Goal: Register for event/course

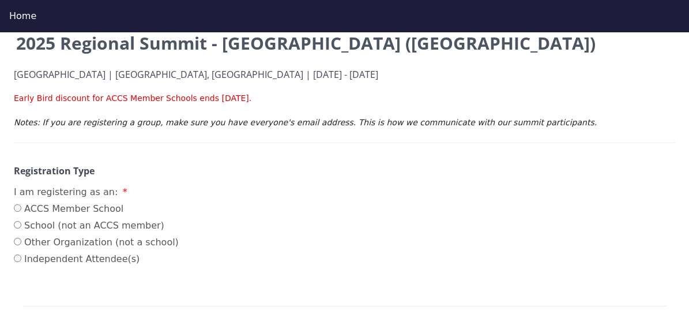
scroll to position [140, 0]
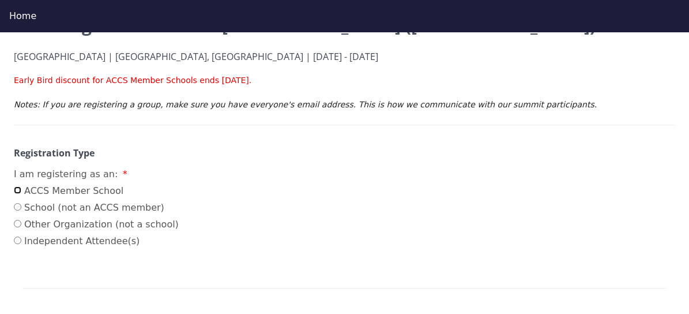
click at [16, 190] on input "ACCS Member School" at bounding box center [17, 189] width 7 height 7
radio input "true"
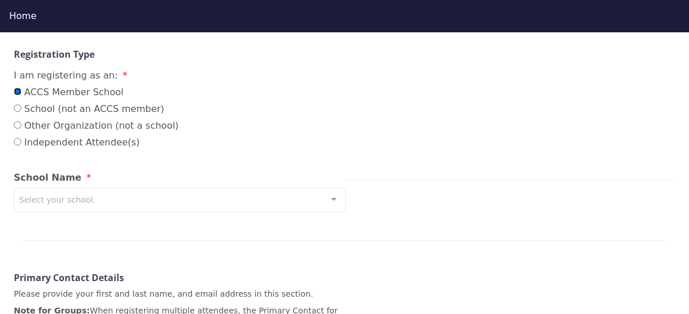
scroll to position [241, 0]
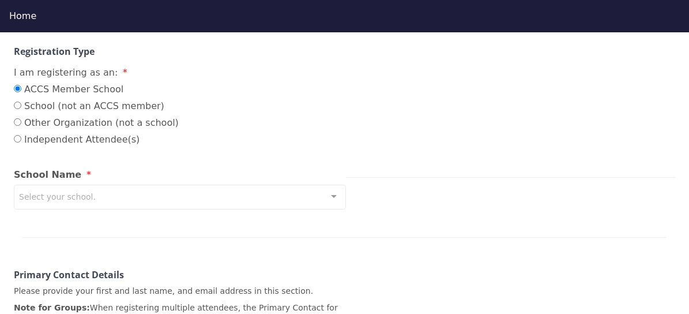
click at [153, 195] on div "Select your school." at bounding box center [180, 196] width 332 height 25
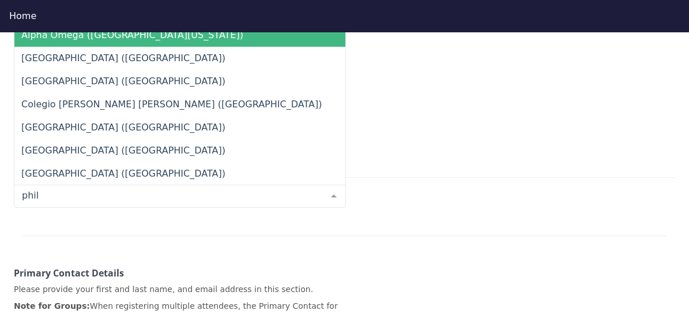
type input "phila"
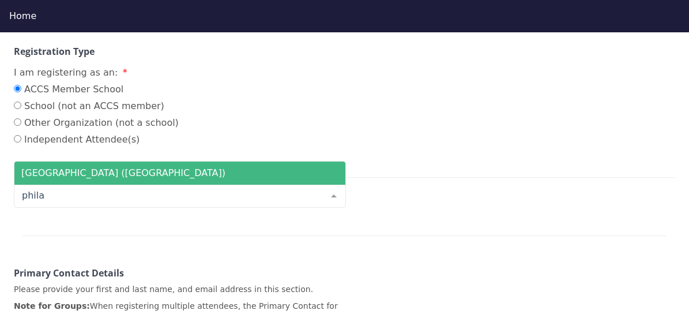
click at [144, 172] on span "[GEOGRAPHIC_DATA] ([GEOGRAPHIC_DATA])" at bounding box center [123, 172] width 204 height 11
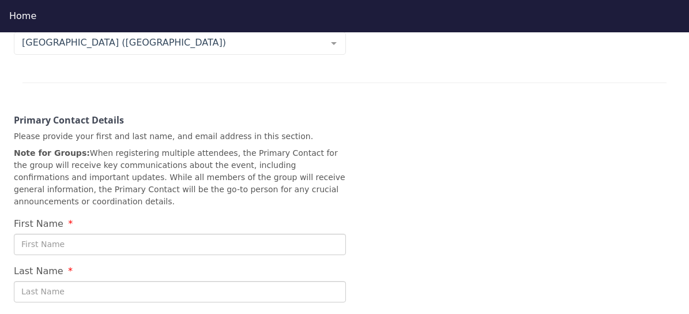
scroll to position [395, 0]
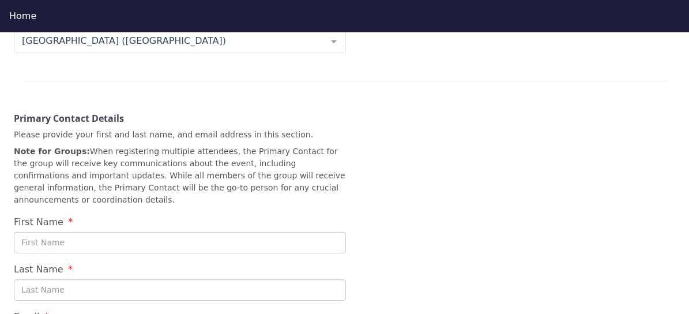
click at [216, 245] on input "First Name" at bounding box center [180, 242] width 332 height 21
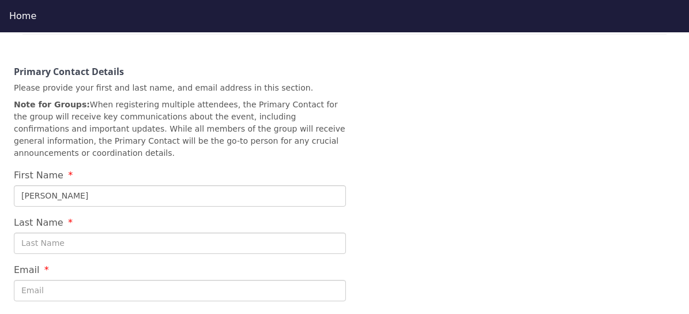
scroll to position [454, 0]
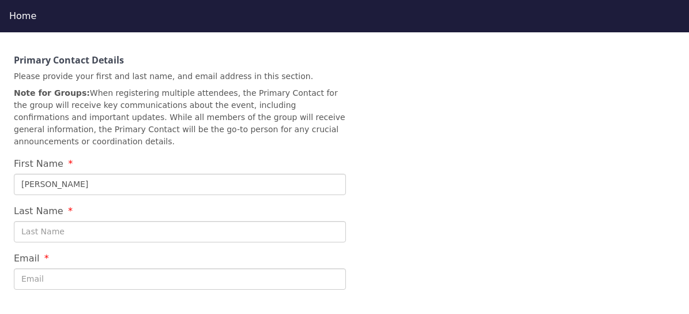
type input "[PERSON_NAME]"
click at [161, 235] on input "Last Name" at bounding box center [180, 231] width 332 height 21
type input "Savage"
click at [137, 278] on input "Email" at bounding box center [180, 278] width 332 height 21
type input "[EMAIL_ADDRESS][DOMAIN_NAME]"
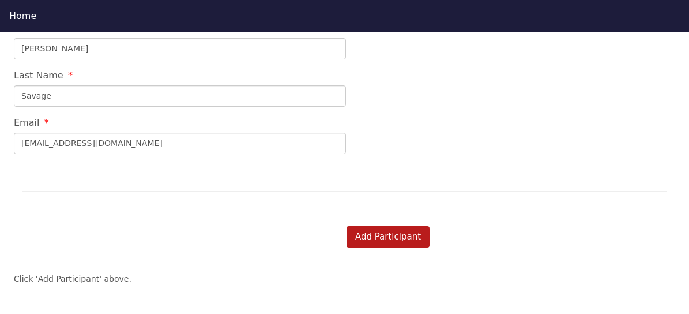
scroll to position [595, 0]
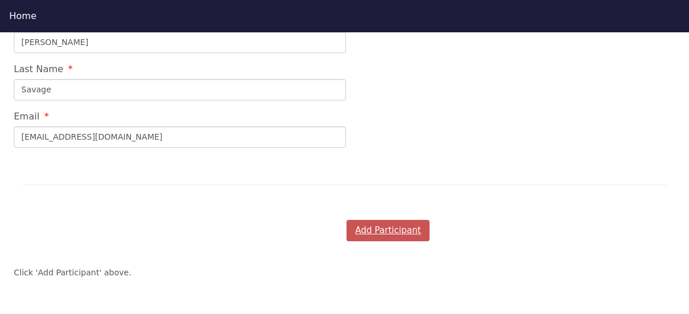
click at [379, 231] on button "Add Participant" at bounding box center [387, 230] width 83 height 21
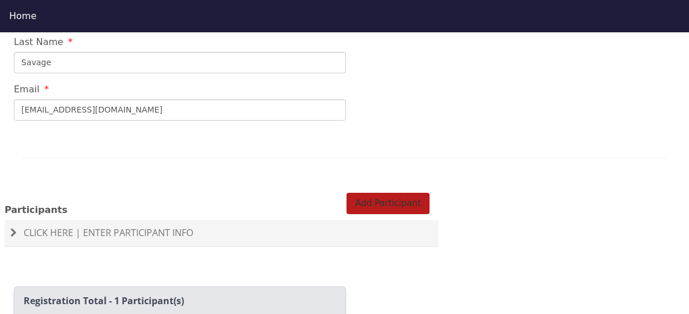
scroll to position [585, 0]
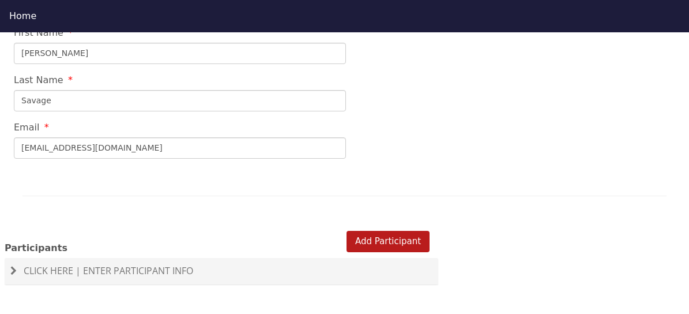
click at [129, 270] on span "Click Here | Enter Participant Info" at bounding box center [108, 270] width 169 height 13
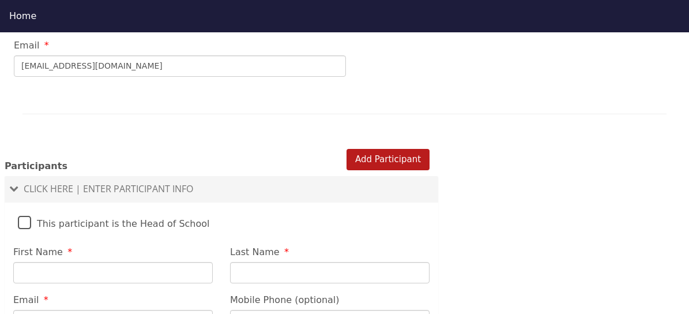
scroll to position [672, 0]
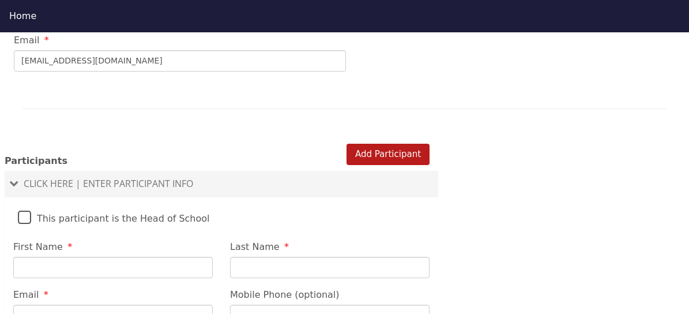
click at [23, 220] on label "This participant is the Head of School" at bounding box center [114, 215] width 192 height 25
click at [0, 0] on input "This participant is the Head of School" at bounding box center [0, 0] width 0 height 0
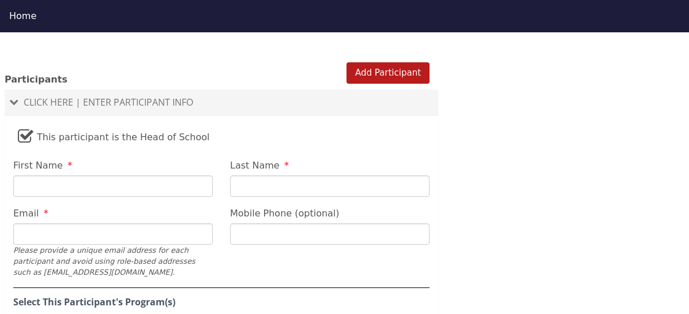
scroll to position [761, 0]
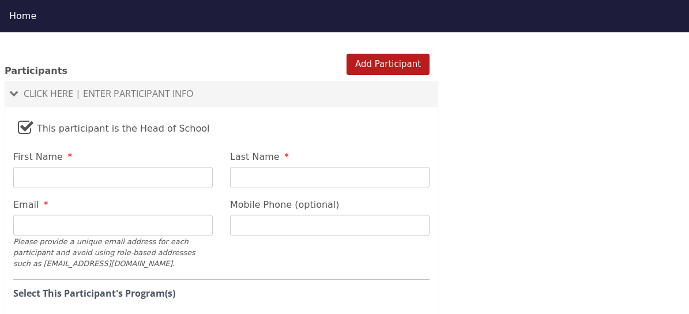
click at [139, 175] on input "First Name" at bounding box center [112, 177] width 199 height 21
type input "[PERSON_NAME]"
click at [268, 178] on input "Last Name" at bounding box center [329, 177] width 199 height 21
type input "Savage"
click at [150, 223] on input "Email" at bounding box center [112, 224] width 199 height 21
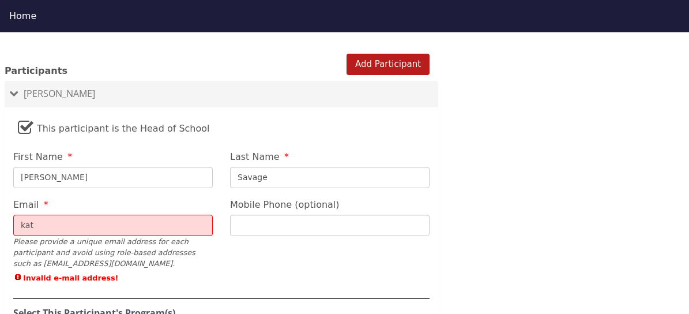
type input "[EMAIL_ADDRESS][DOMAIN_NAME]"
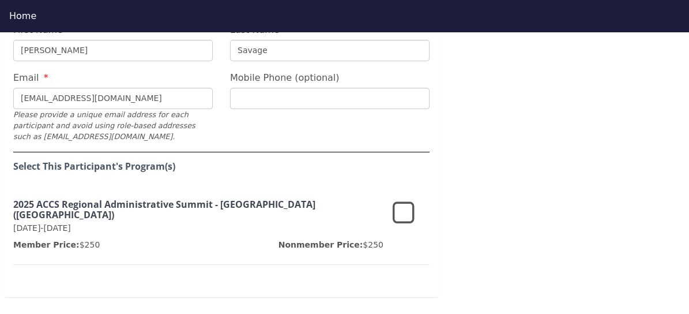
scroll to position [911, 0]
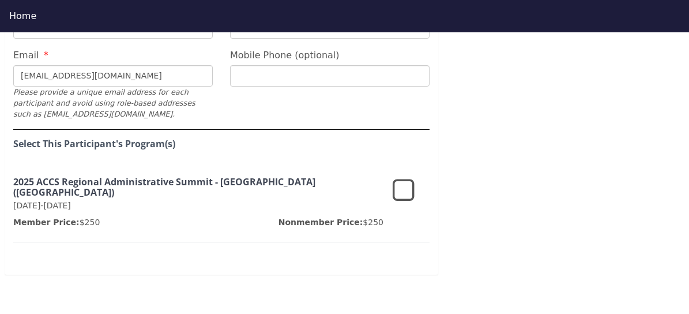
click at [402, 188] on icon at bounding box center [404, 191] width 22 height 28
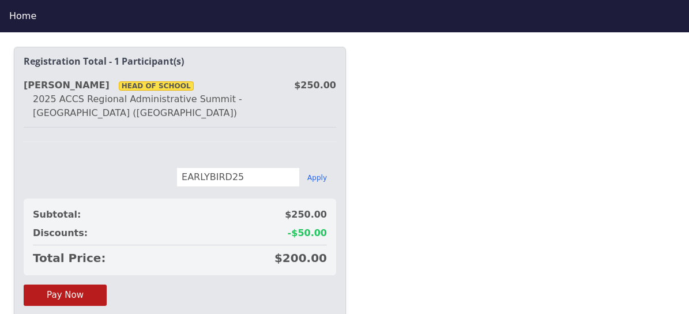
scroll to position [1201, 0]
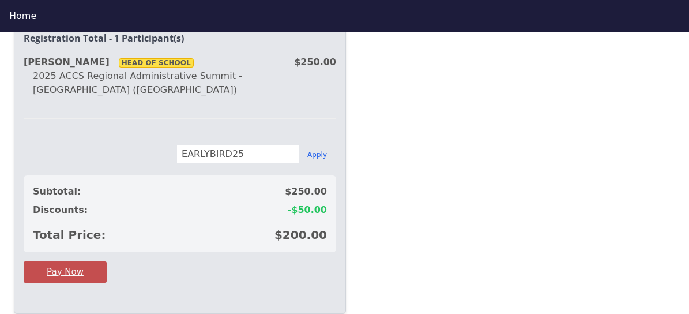
click at [84, 261] on button "Pay Now" at bounding box center [65, 271] width 83 height 21
